Goal: Share content: Share content

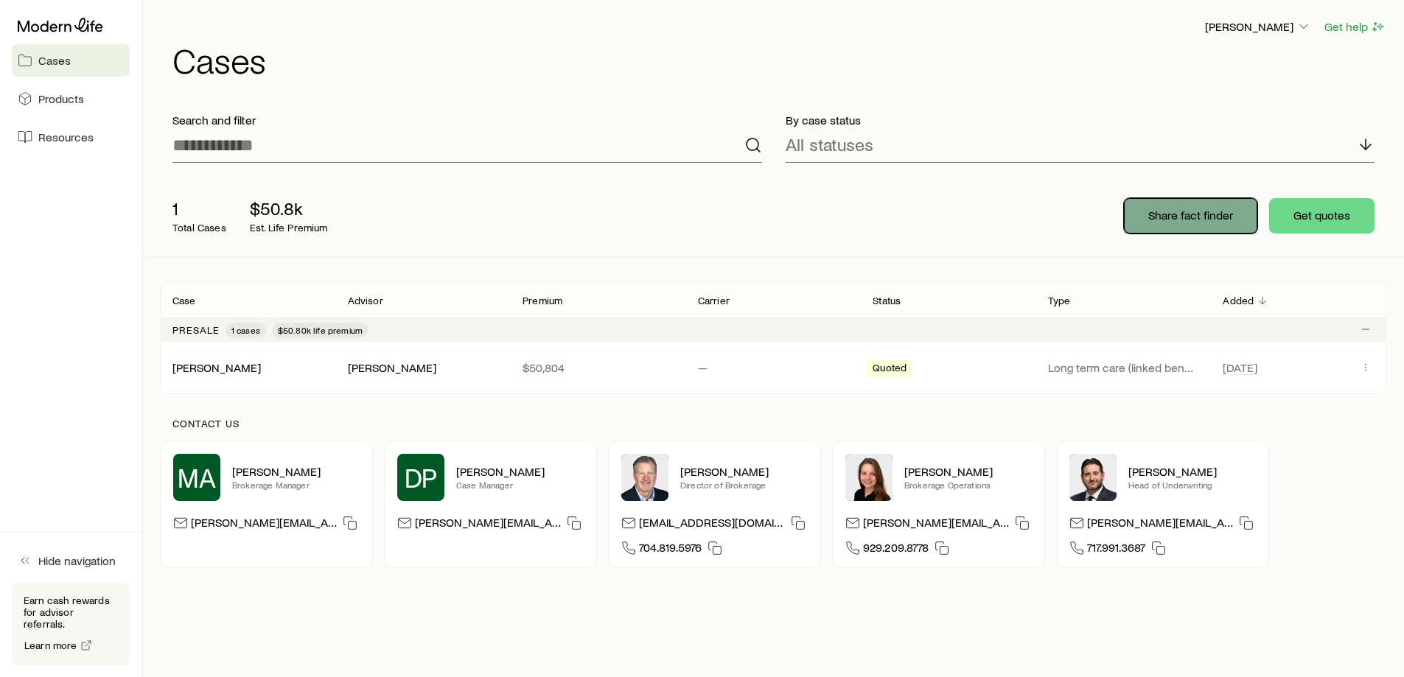
click at [1189, 212] on p "Share fact finder" at bounding box center [1190, 215] width 85 height 15
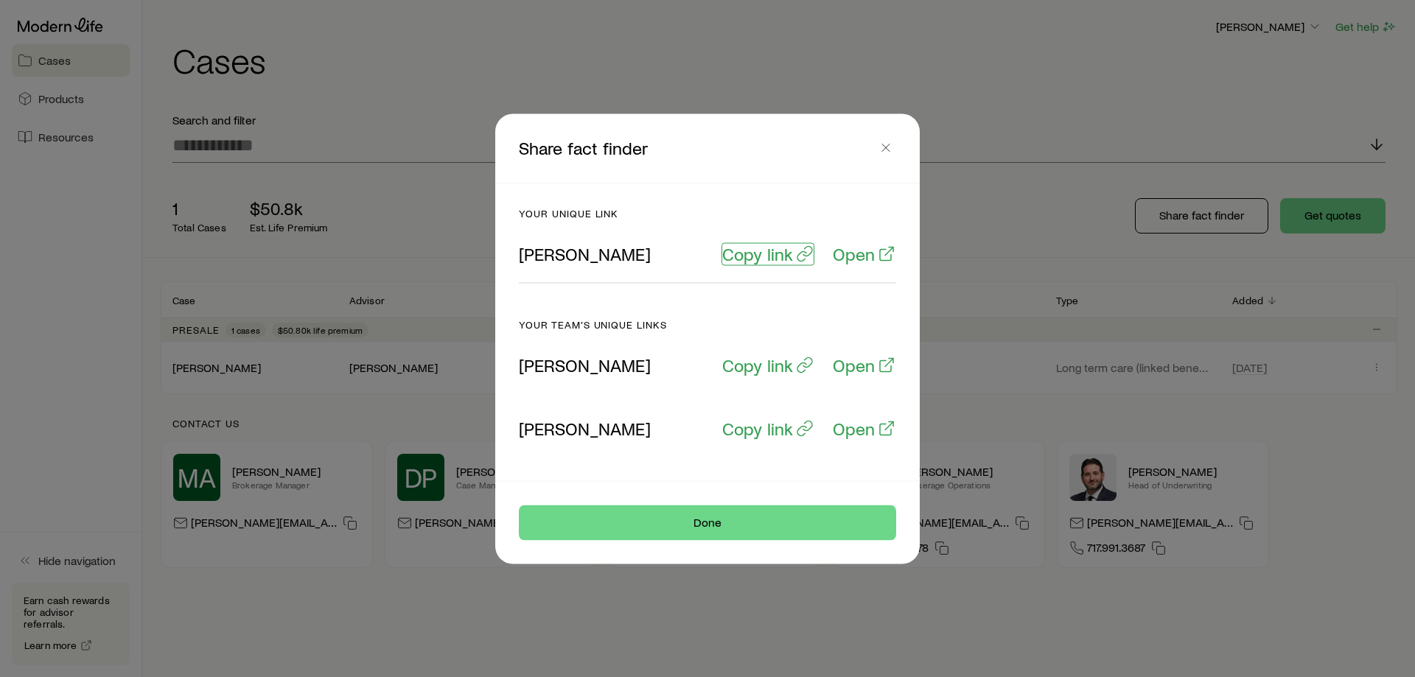
click at [783, 251] on p "Copy link" at bounding box center [757, 253] width 71 height 21
click at [764, 255] on p "Copy link" at bounding box center [757, 253] width 71 height 21
click at [860, 256] on p "Open" at bounding box center [854, 253] width 42 height 21
click at [892, 139] on button "button" at bounding box center [885, 147] width 21 height 21
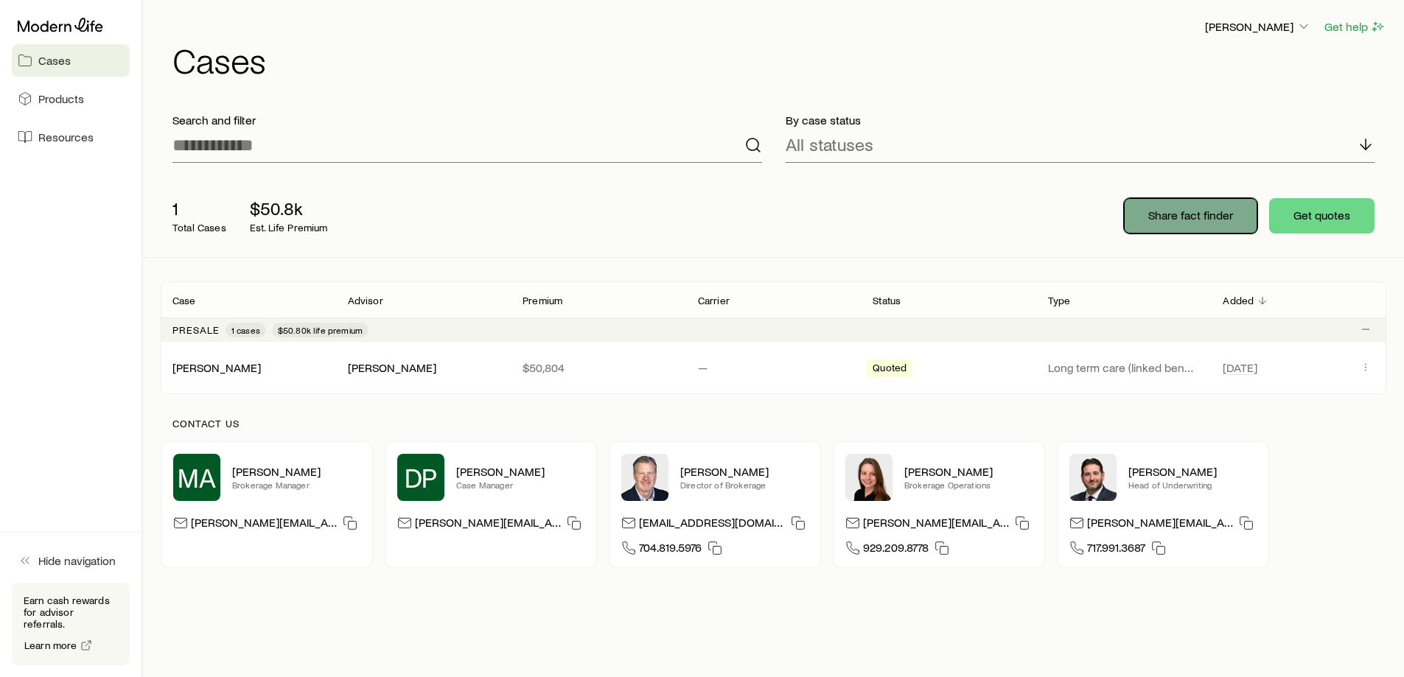
click at [1227, 226] on button "Share fact finder" at bounding box center [1190, 215] width 133 height 35
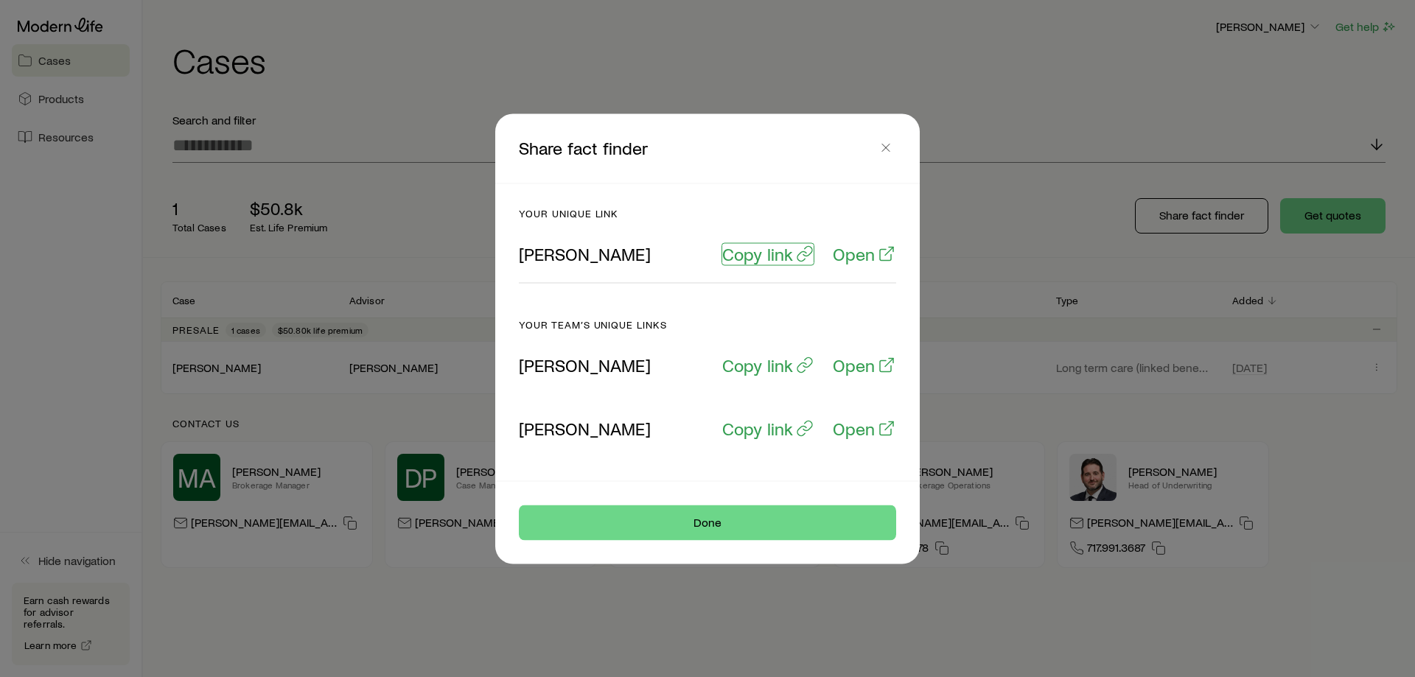
click at [753, 253] on p "Copy link" at bounding box center [757, 253] width 71 height 21
drag, startPoint x: 751, startPoint y: 253, endPoint x: 756, endPoint y: 260, distance: 8.4
click at [756, 260] on p "Link copied" at bounding box center [748, 253] width 90 height 21
click at [756, 256] on p "Link copied" at bounding box center [748, 253] width 90 height 21
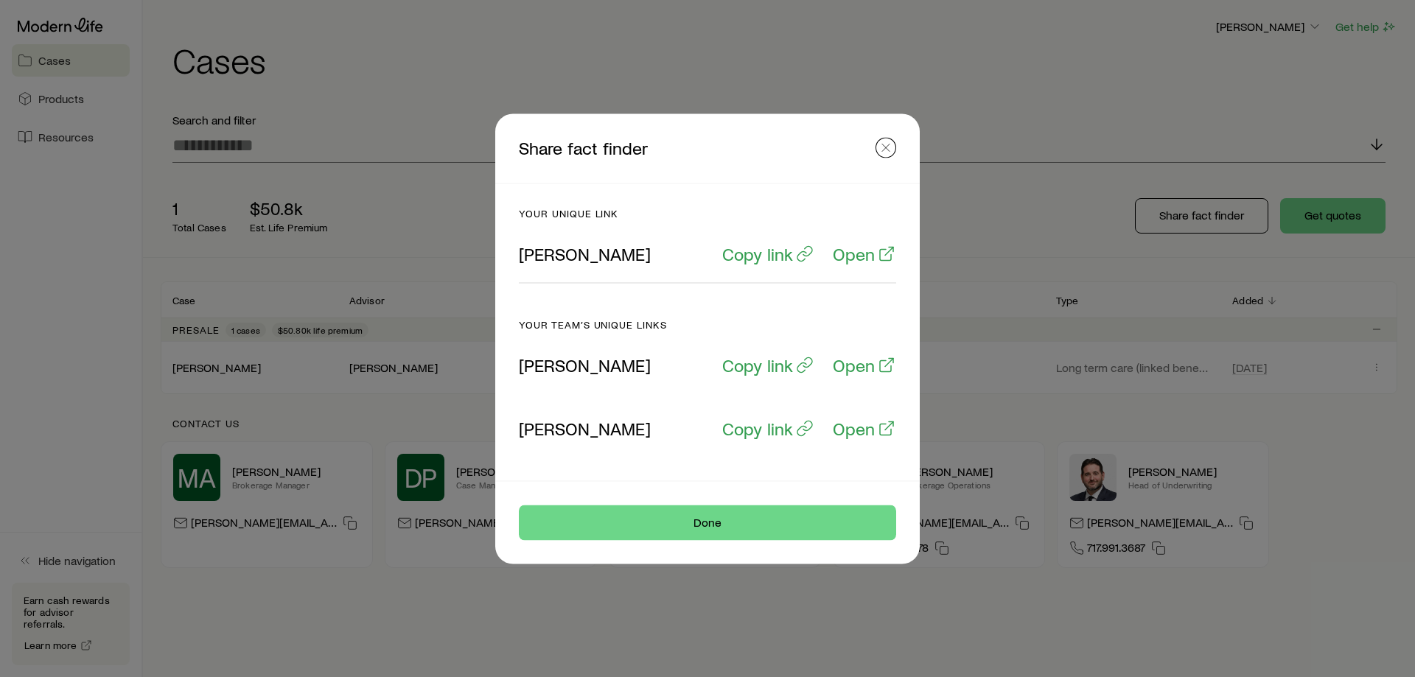
click at [892, 149] on button "button" at bounding box center [885, 147] width 21 height 21
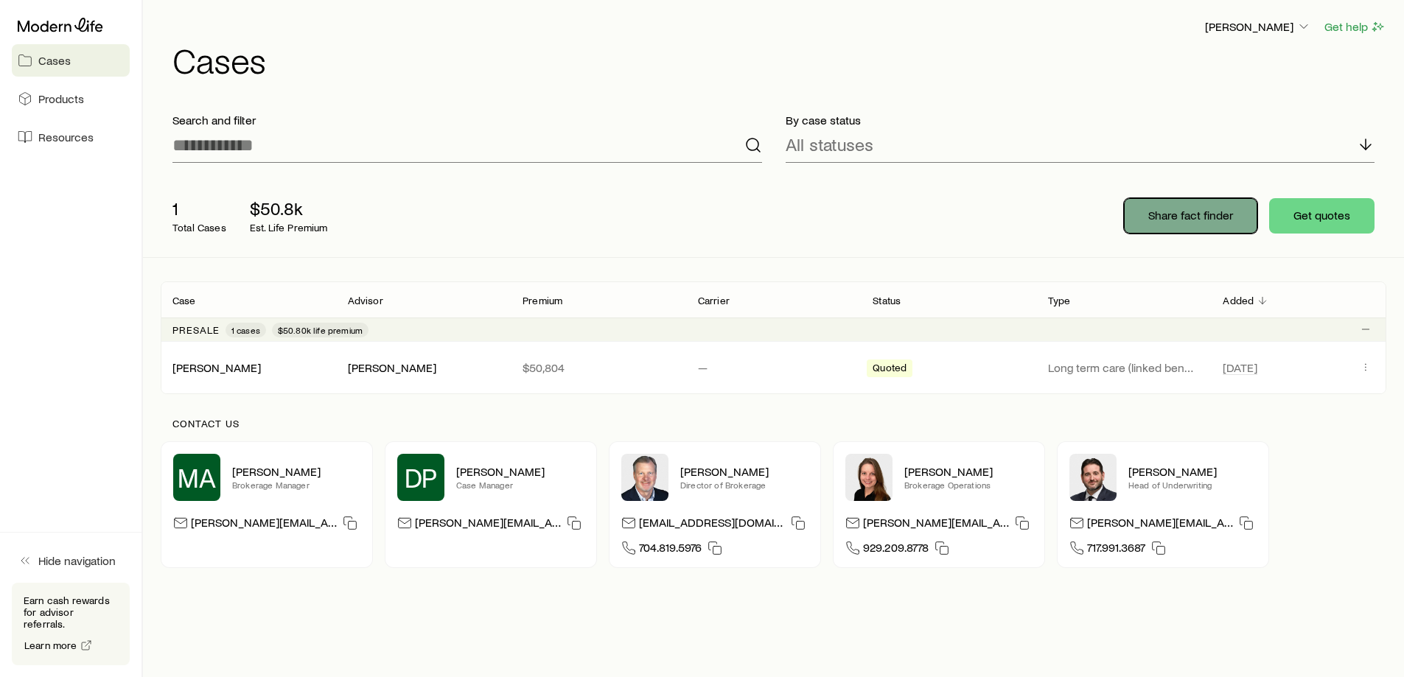
click at [1187, 221] on p "Share fact finder" at bounding box center [1190, 215] width 85 height 15
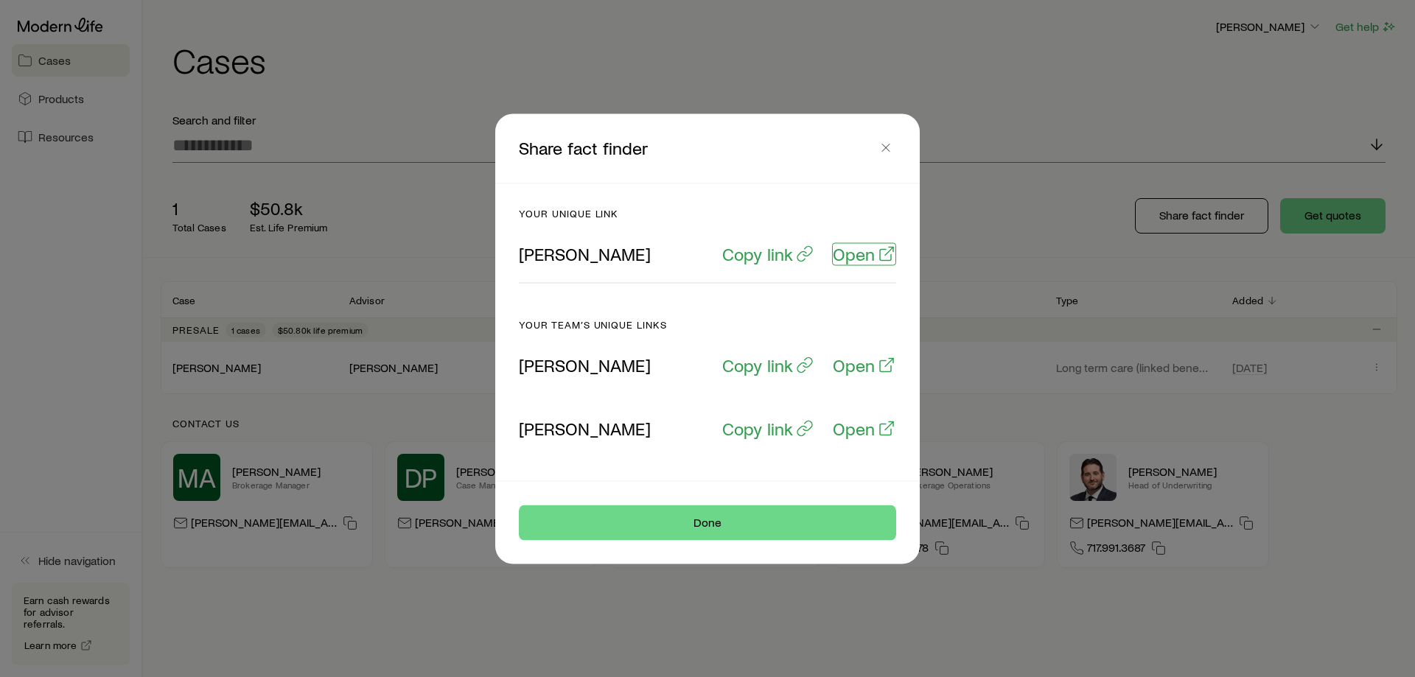
click at [875, 254] on link "Open" at bounding box center [864, 253] width 64 height 23
click at [768, 255] on p "Copy link" at bounding box center [757, 253] width 71 height 21
click at [883, 160] on header "Share fact finder" at bounding box center [707, 147] width 424 height 69
click at [755, 247] on p "Copy link" at bounding box center [757, 253] width 71 height 21
click at [881, 141] on icon "button" at bounding box center [885, 147] width 15 height 15
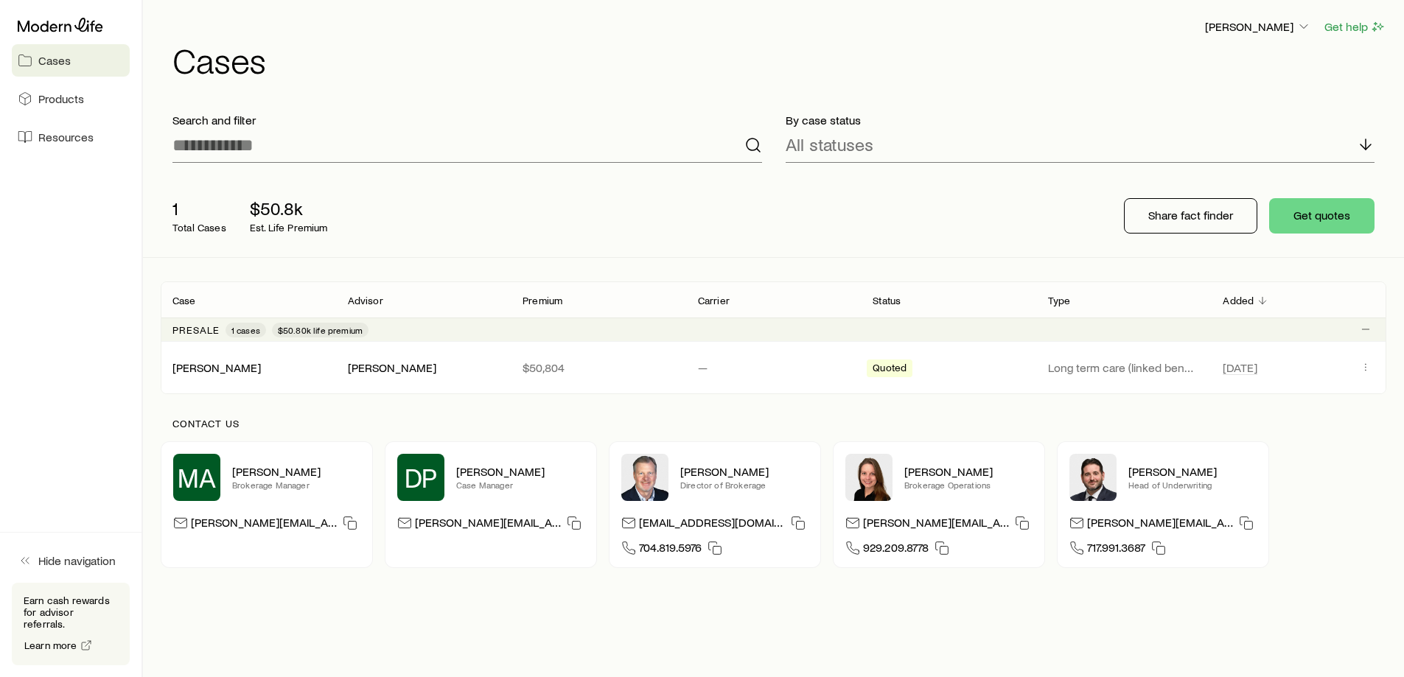
click at [897, 473] on div "[PERSON_NAME] Brokerage Operations" at bounding box center [938, 477] width 187 height 47
click at [937, 473] on p "[PERSON_NAME]" at bounding box center [968, 471] width 128 height 15
click at [1183, 202] on button "Share fact finder" at bounding box center [1190, 215] width 133 height 35
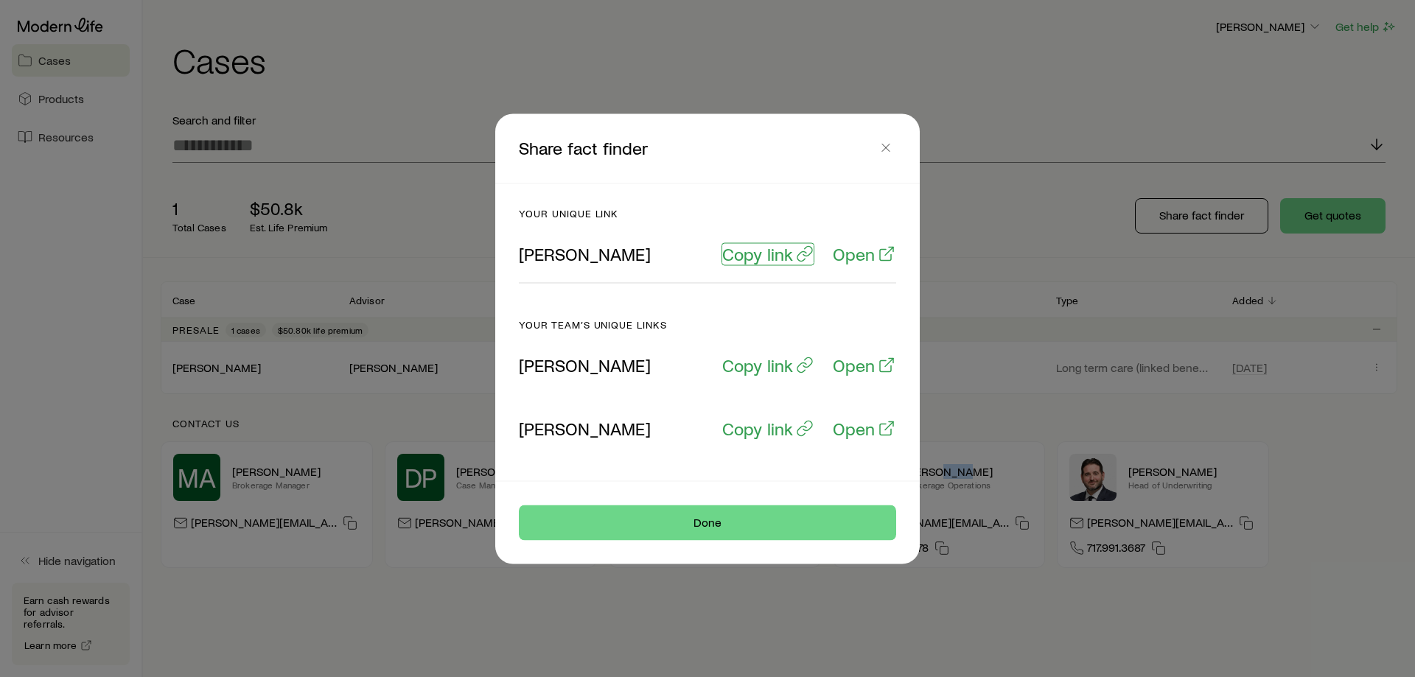
click at [783, 246] on p "Copy link" at bounding box center [757, 253] width 71 height 21
click at [769, 248] on p "Copy link" at bounding box center [757, 253] width 71 height 21
click at [784, 256] on p "Copy link" at bounding box center [757, 253] width 71 height 21
